Goal: Task Accomplishment & Management: Manage account settings

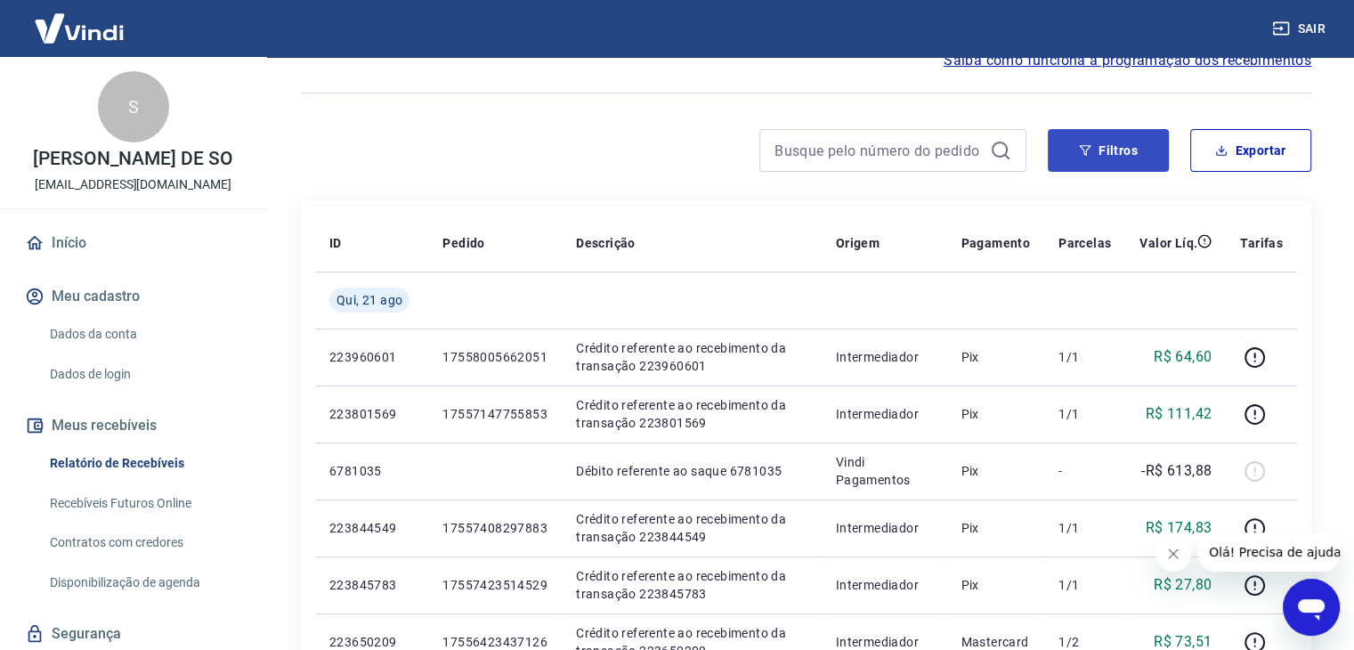
scroll to position [89, 0]
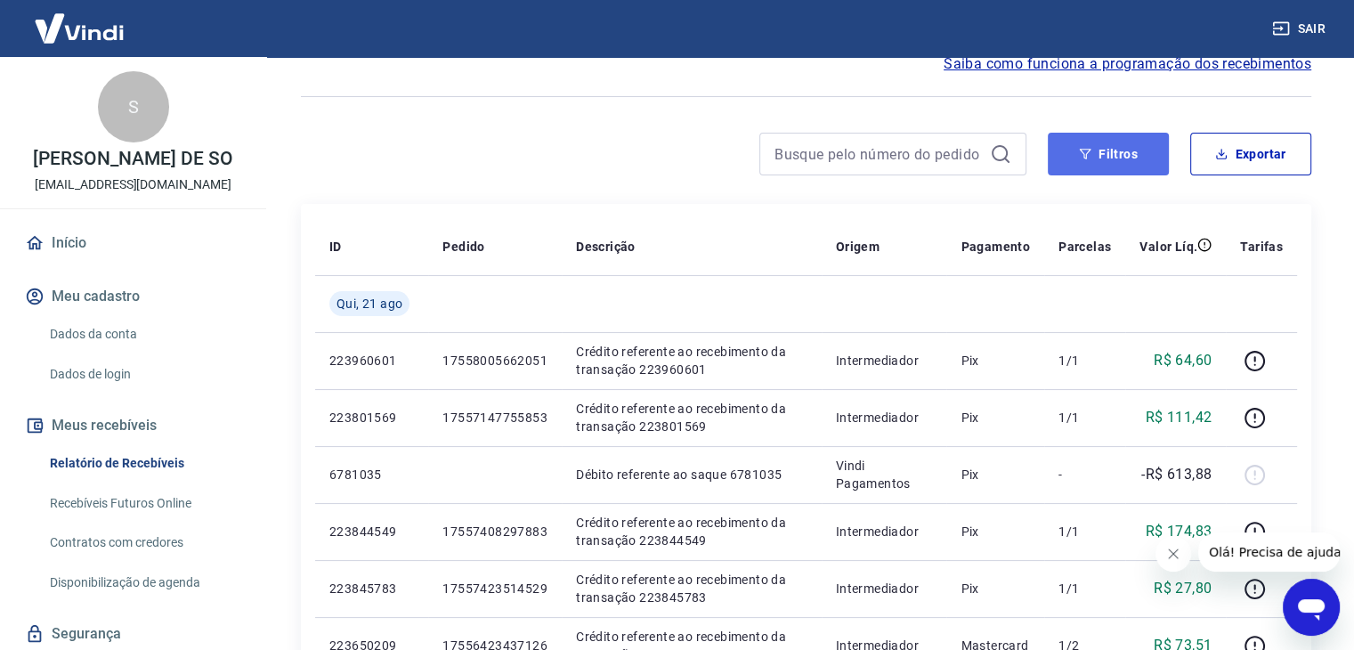
click at [1091, 158] on icon "button" at bounding box center [1085, 154] width 12 height 12
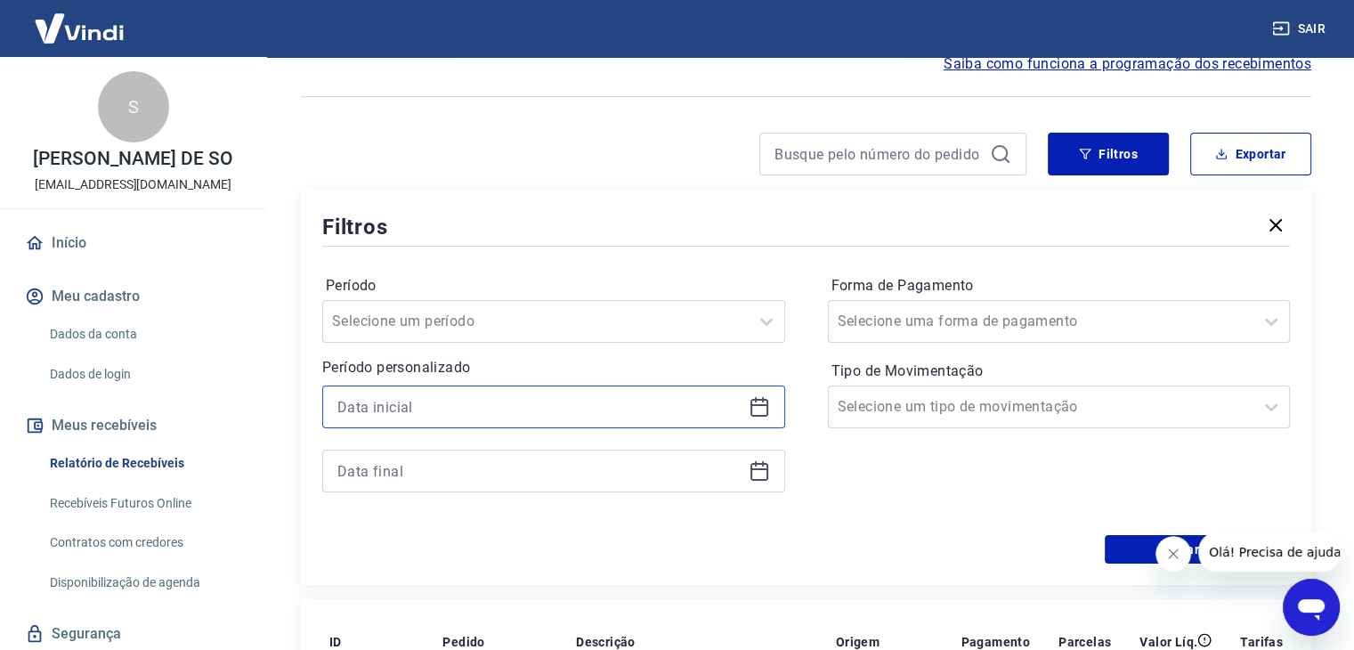
click at [557, 400] on input at bounding box center [539, 406] width 404 height 27
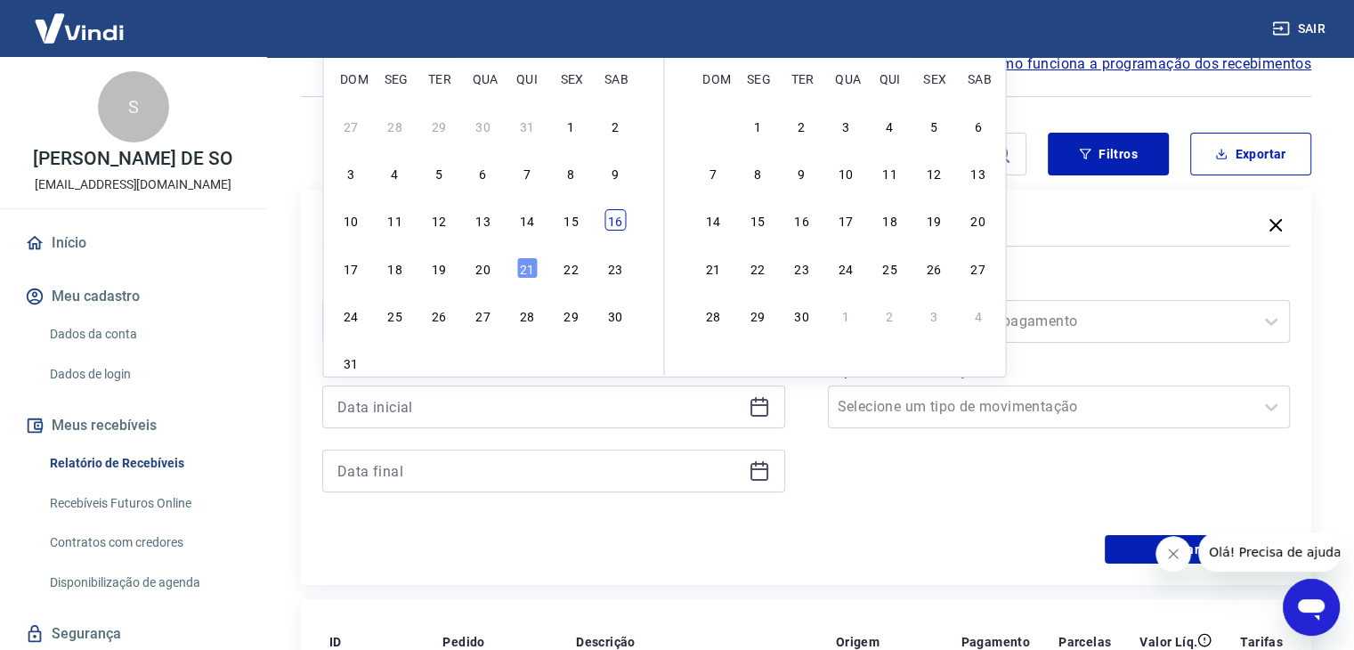
click at [611, 215] on div "16" at bounding box center [614, 219] width 21 height 21
type input "[DATE]"
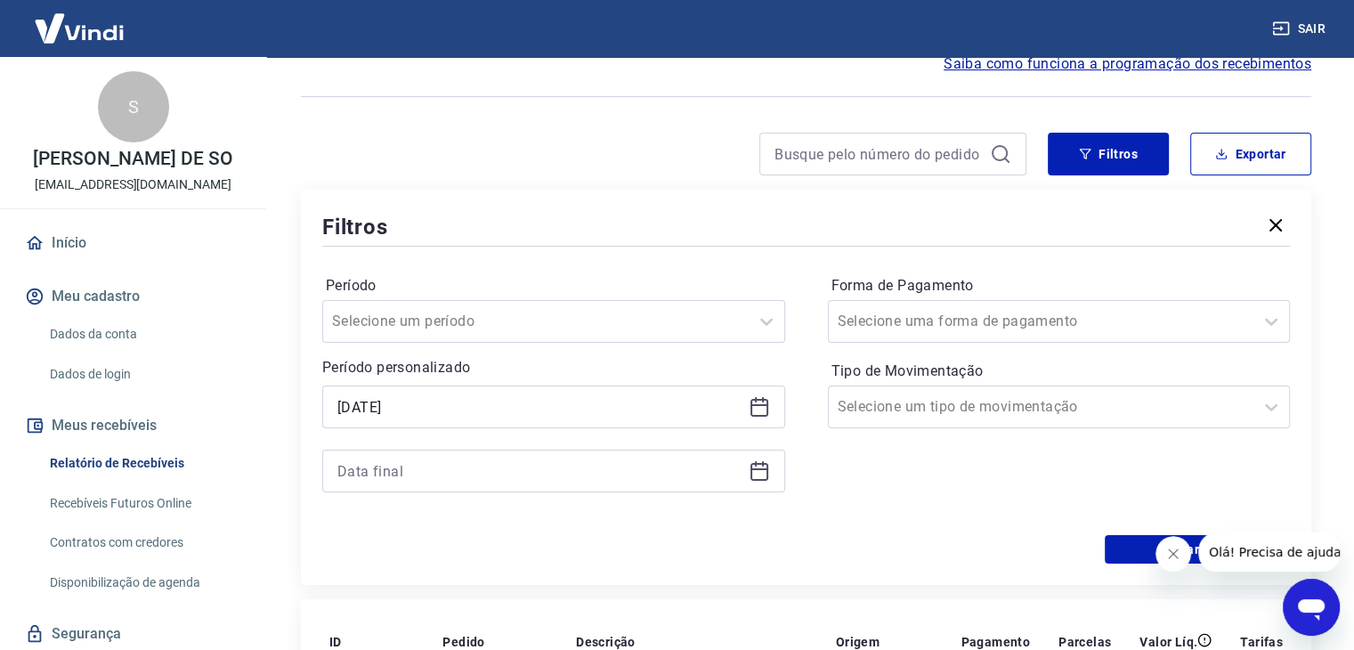
drag, startPoint x: 531, startPoint y: 456, endPoint x: 532, endPoint y: 445, distance: 10.7
click at [531, 457] on div at bounding box center [553, 470] width 463 height 43
click at [768, 473] on icon at bounding box center [758, 470] width 21 height 21
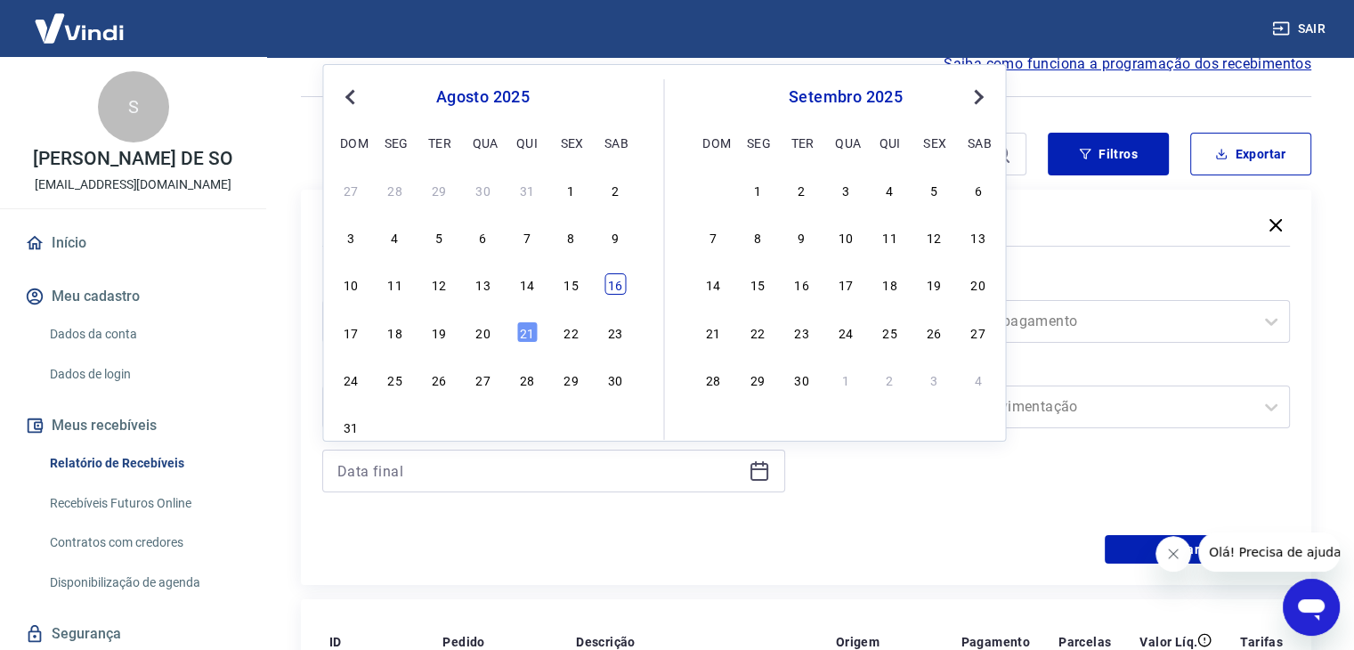
click at [618, 282] on div "16" at bounding box center [614, 283] width 21 height 21
type input "[DATE]"
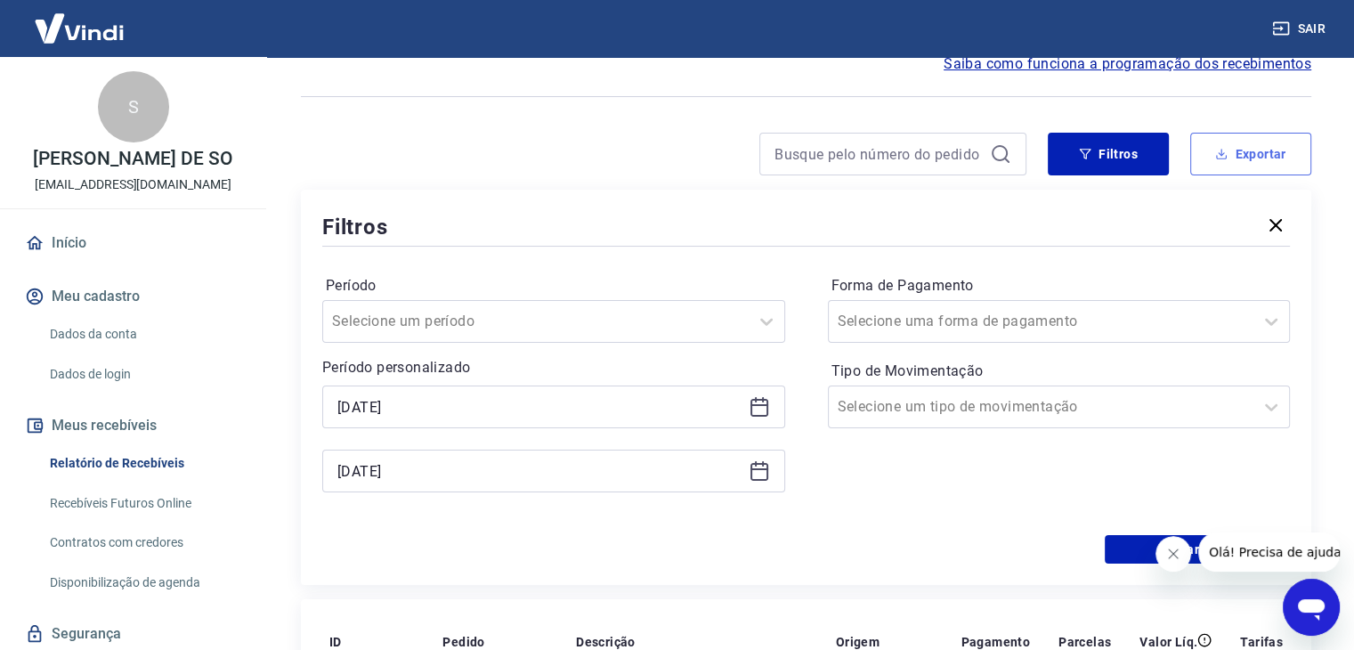
click at [1239, 157] on button "Exportar" at bounding box center [1250, 154] width 121 height 43
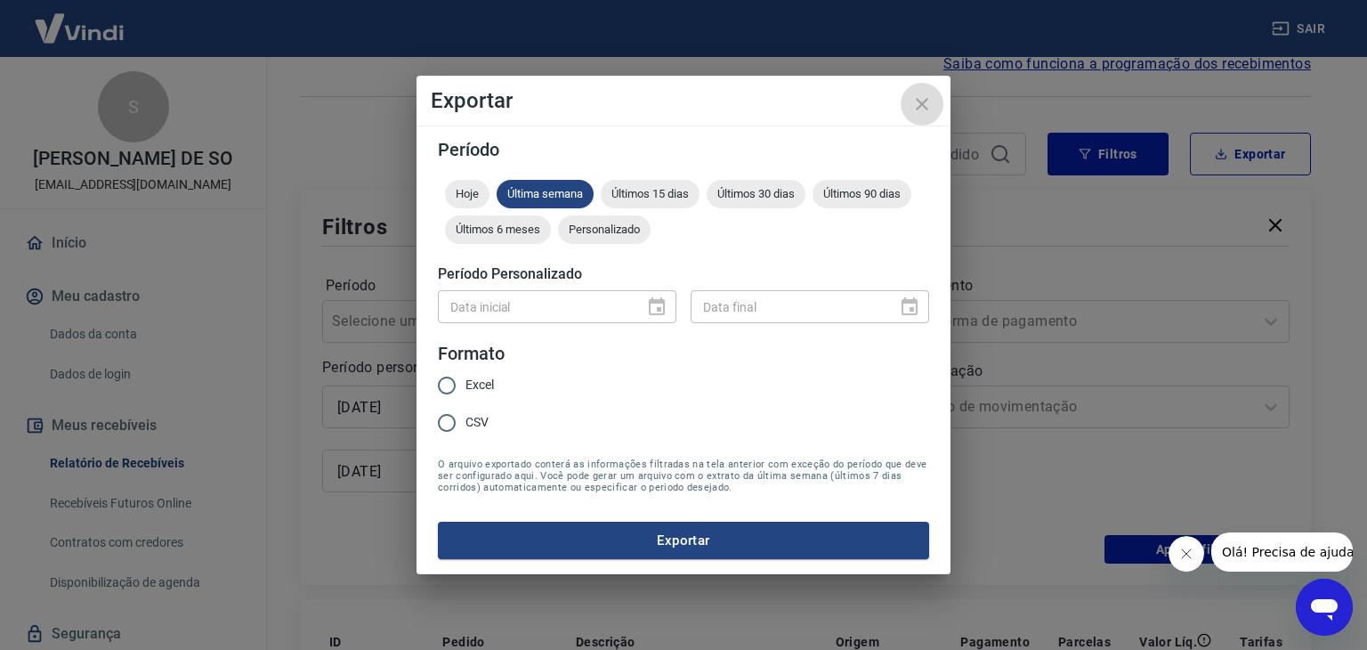
click at [929, 100] on icon "close" at bounding box center [921, 103] width 21 height 21
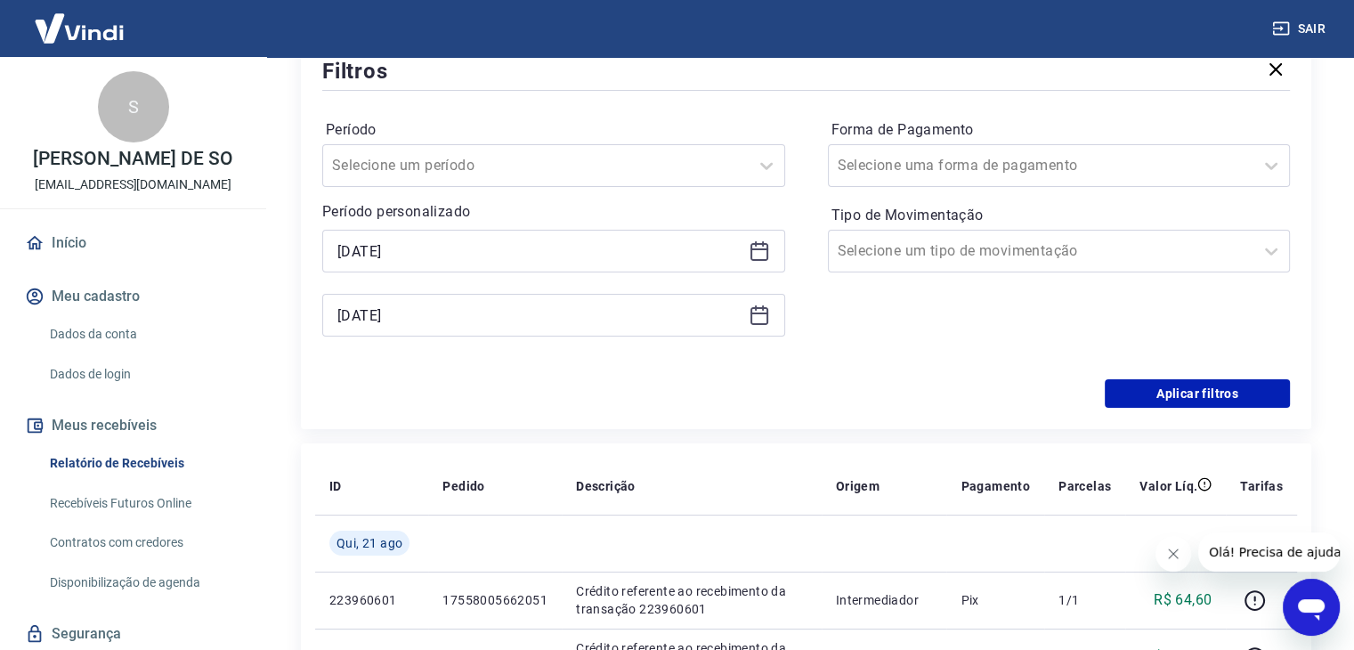
scroll to position [267, 0]
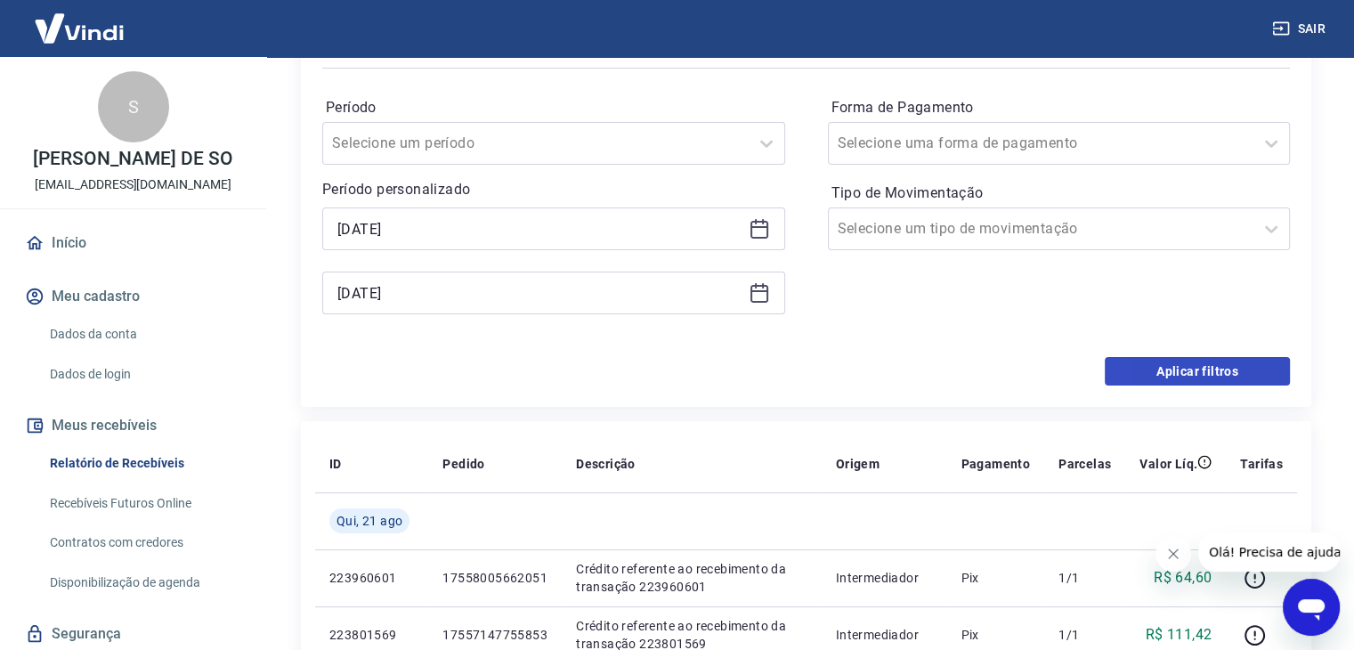
click at [1175, 385] on div "Filtros Período Selecione um período Período personalizado Selected date: [DATE…" at bounding box center [806, 209] width 1010 height 395
click at [1176, 373] on button "Aplicar filtros" at bounding box center [1196, 371] width 185 height 28
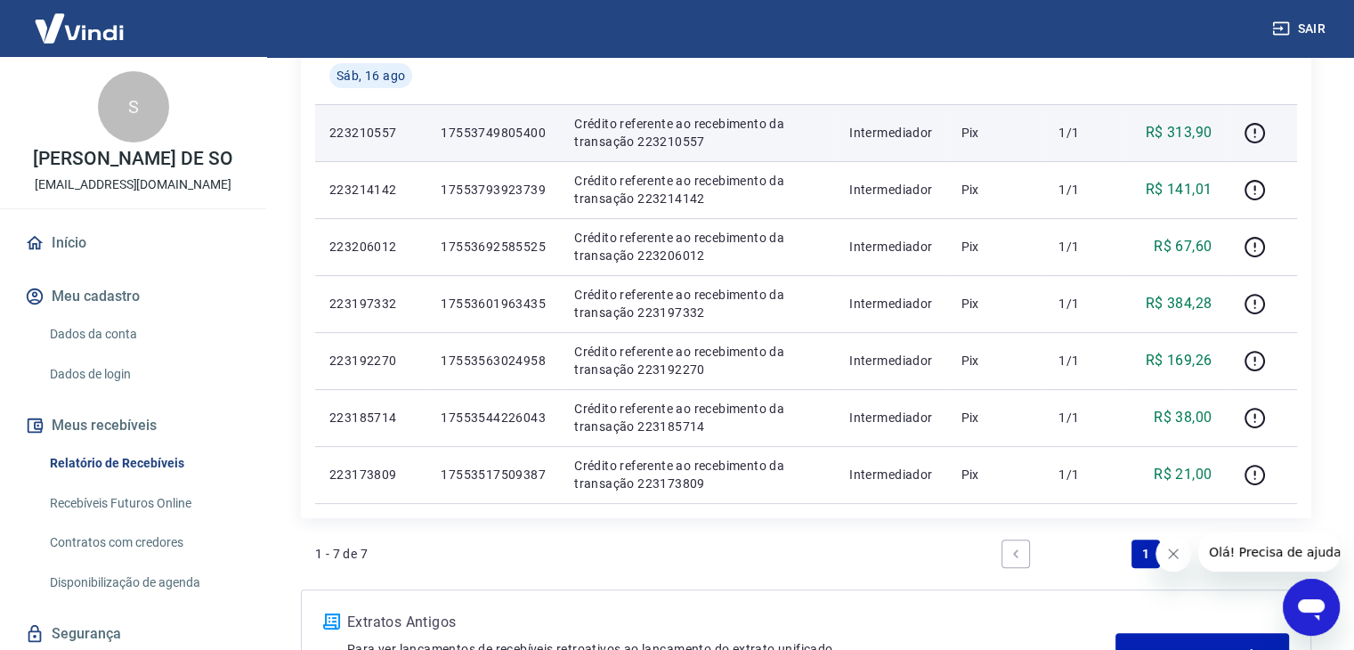
scroll to position [267, 0]
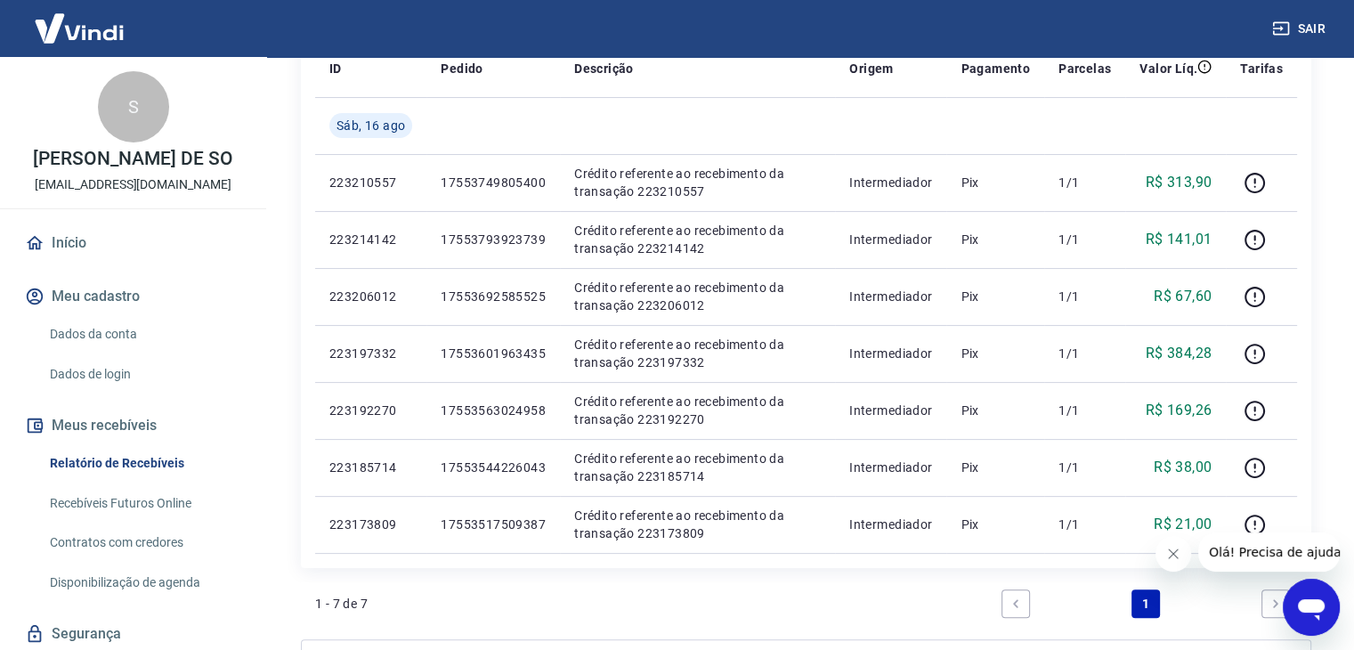
click at [1177, 551] on icon "Fechar mensagem da empresa" at bounding box center [1173, 553] width 14 height 14
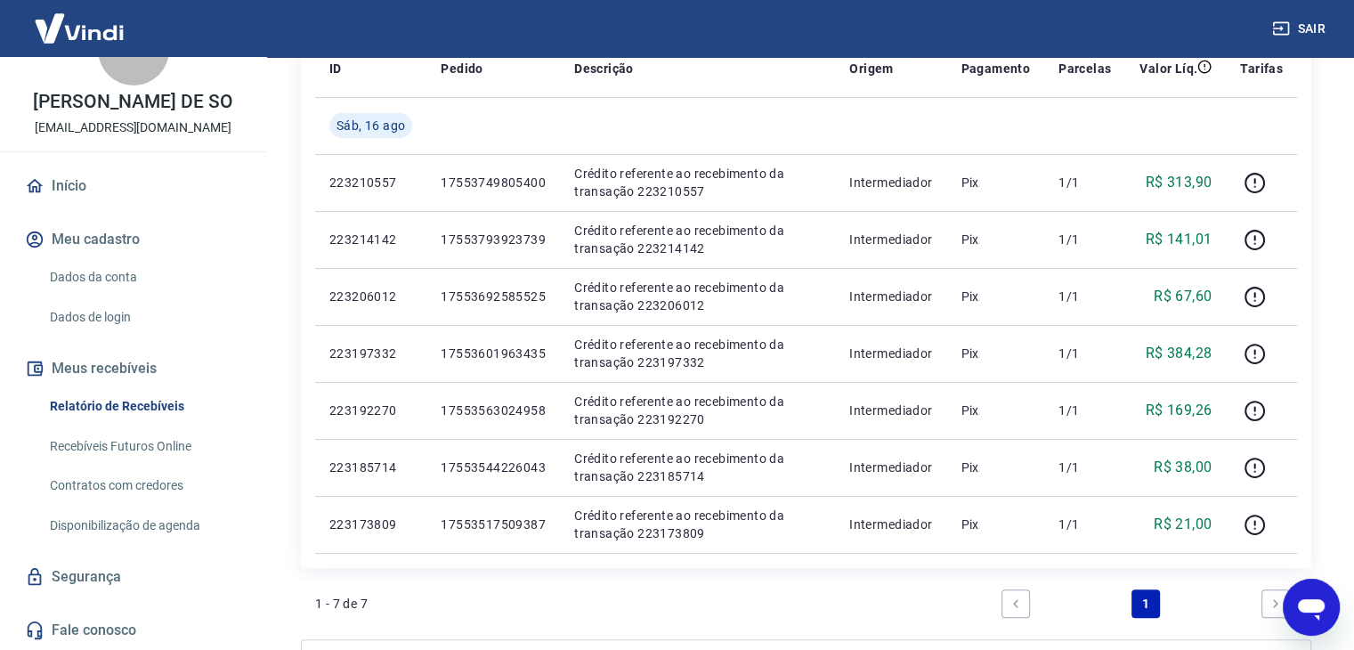
scroll to position [76, 0]
click at [101, 178] on link "Início" at bounding box center [132, 185] width 223 height 39
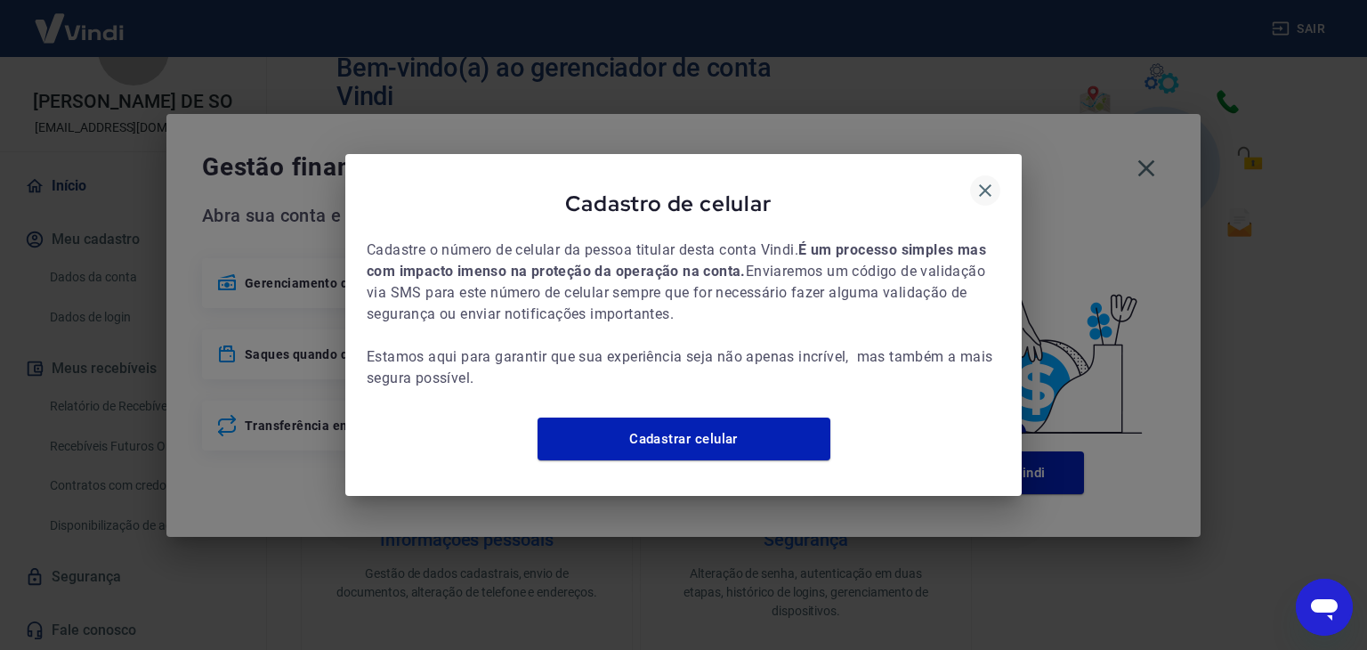
click at [978, 180] on icon "button" at bounding box center [984, 190] width 21 height 21
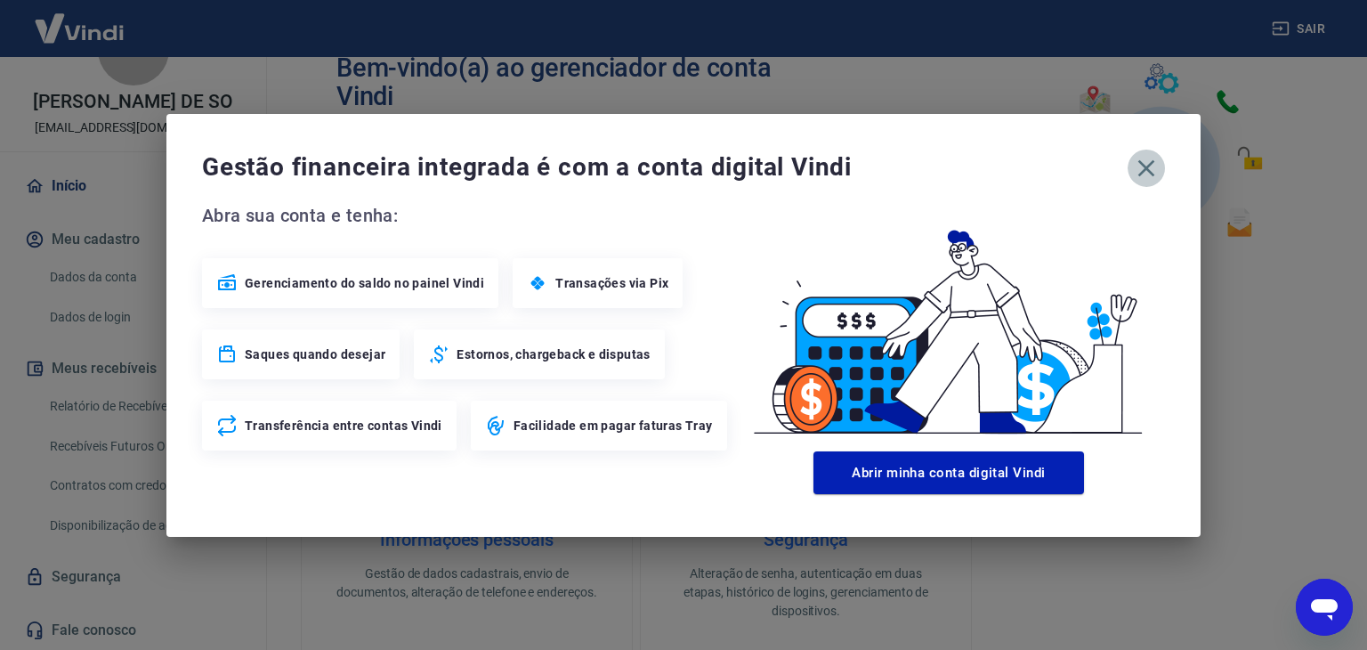
click at [1147, 161] on icon "button" at bounding box center [1146, 168] width 28 height 28
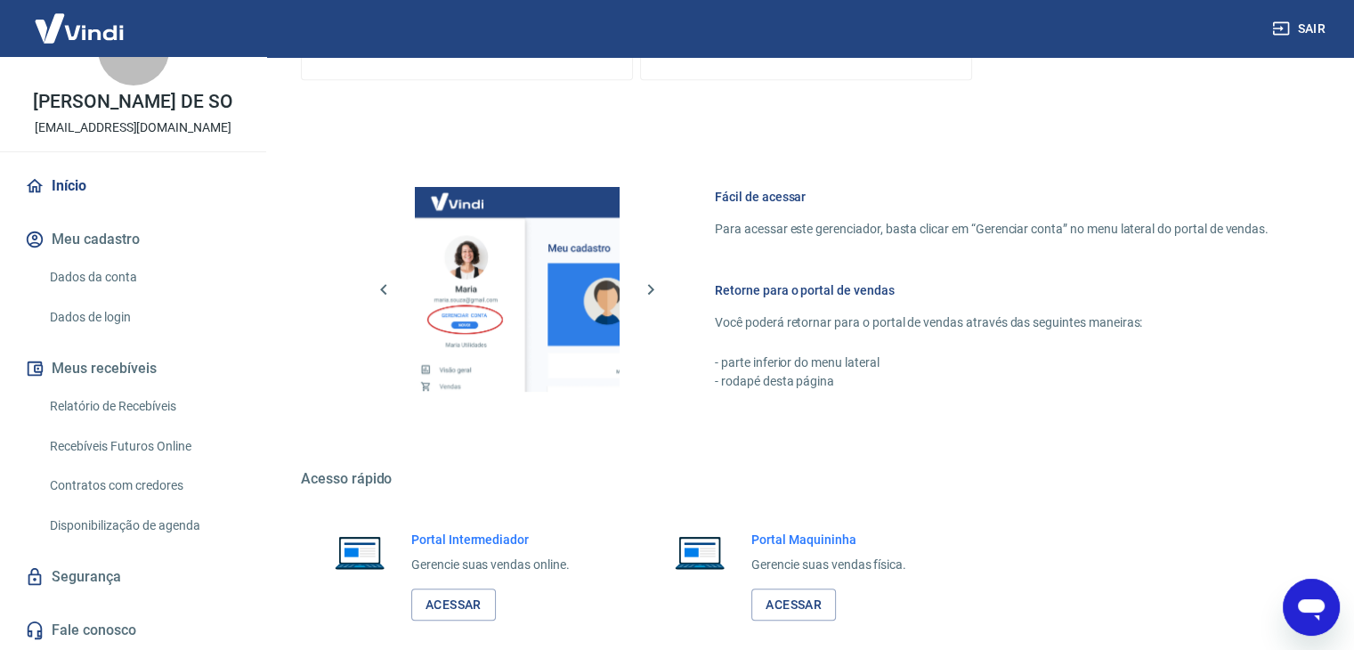
scroll to position [940, 0]
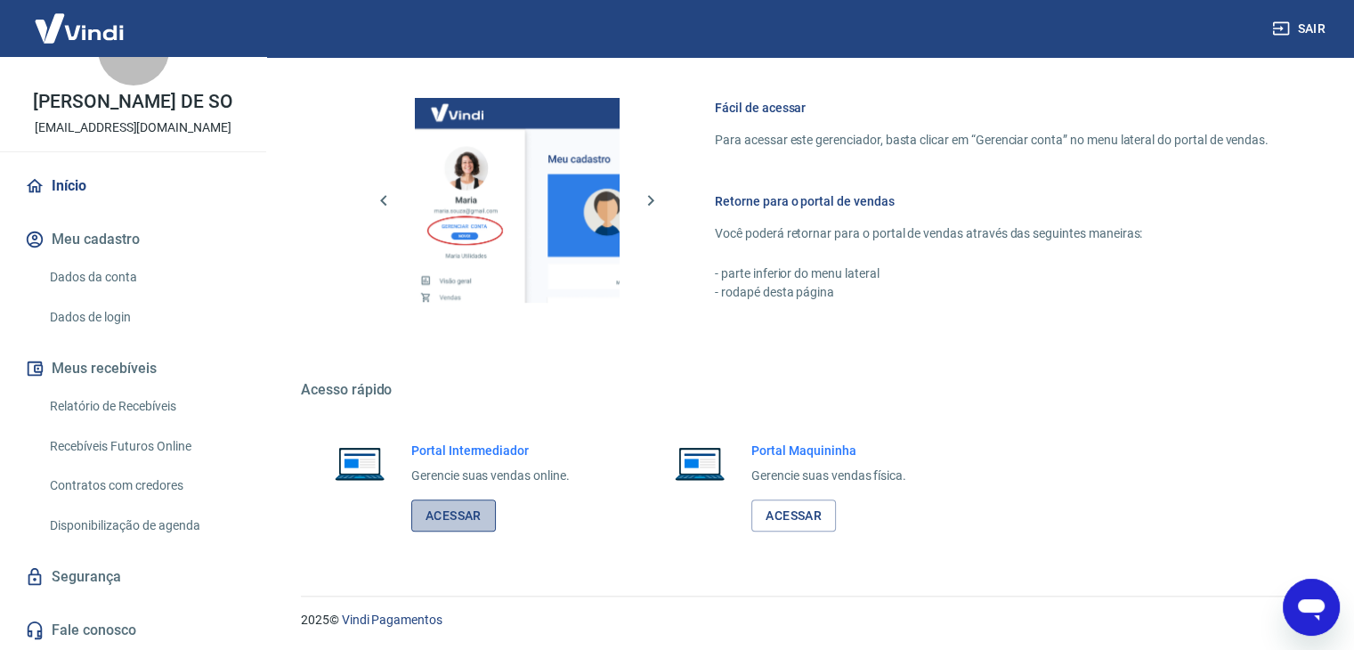
click at [444, 526] on link "Acessar" at bounding box center [453, 515] width 85 height 33
